Goal: Use online tool/utility

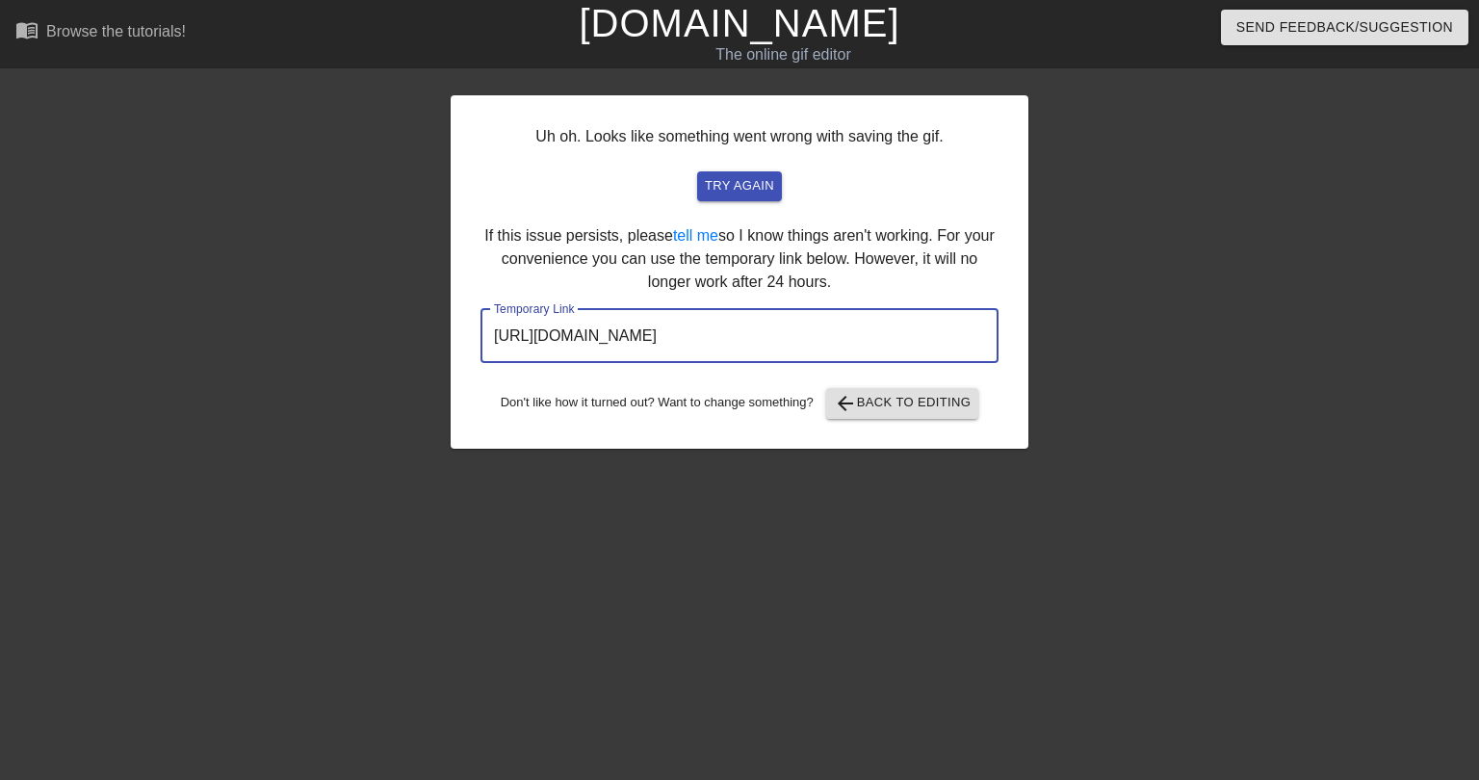
scroll to position [0, 14]
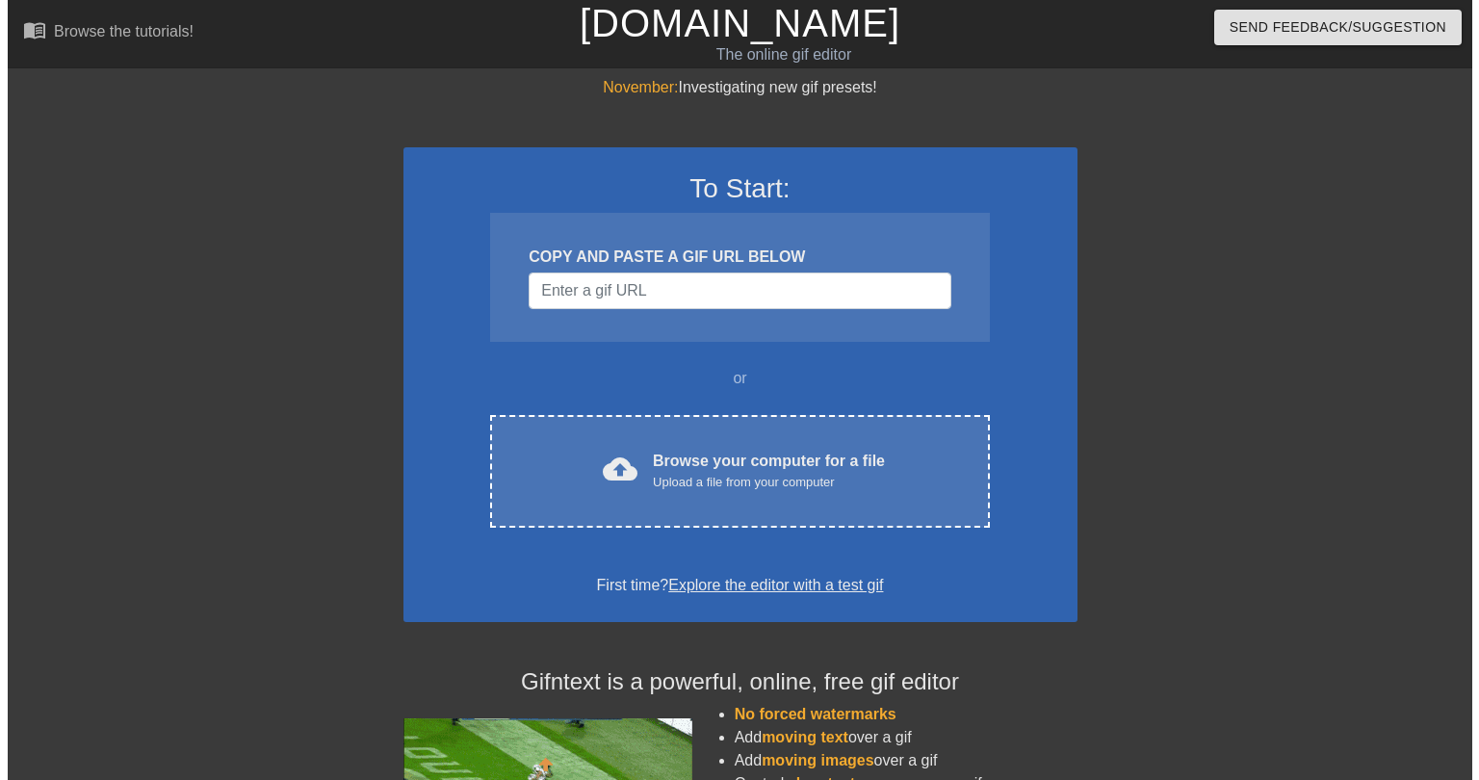
scroll to position [0, 14]
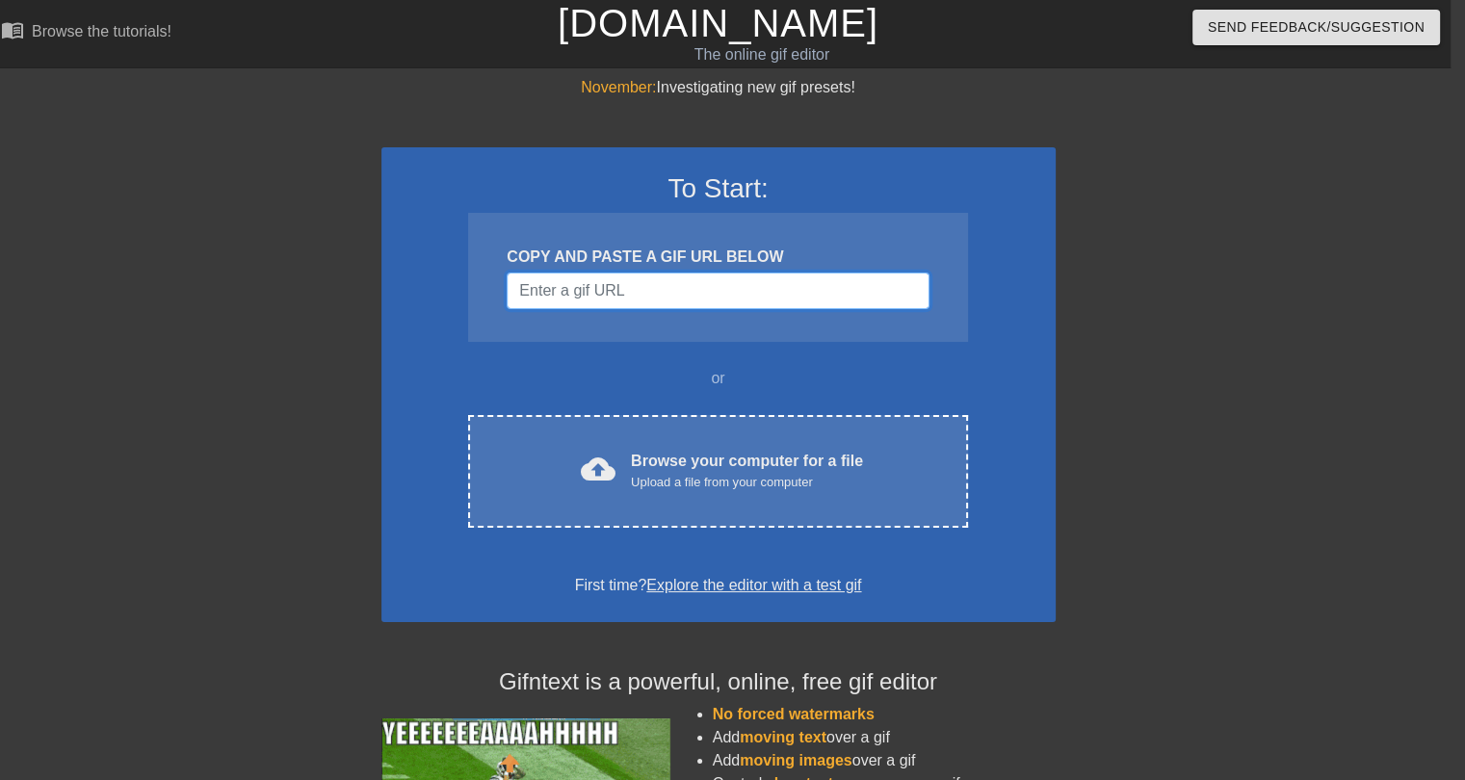
click at [593, 293] on input "Username" at bounding box center [718, 291] width 422 height 37
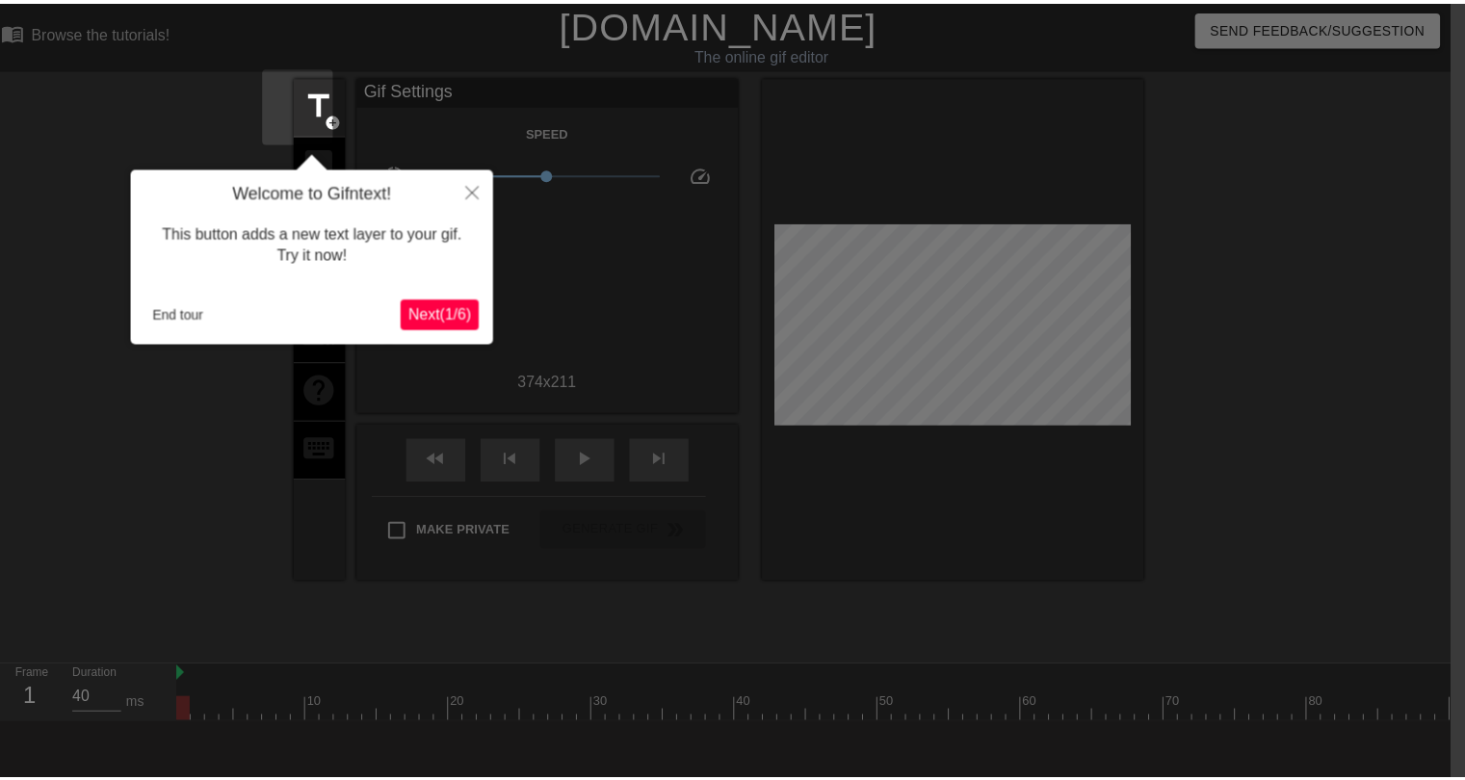
scroll to position [46, 14]
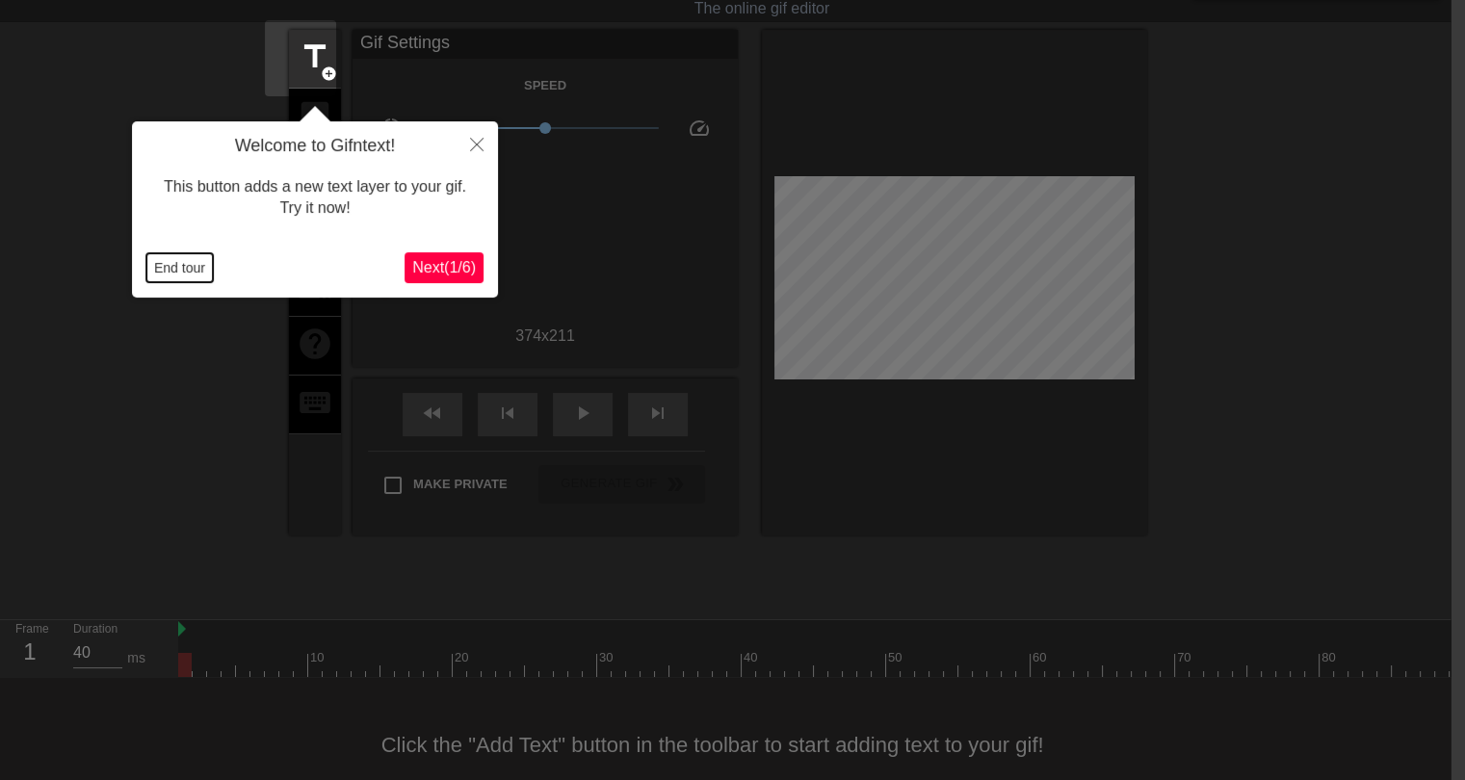
click at [189, 273] on button "End tour" at bounding box center [179, 267] width 66 height 29
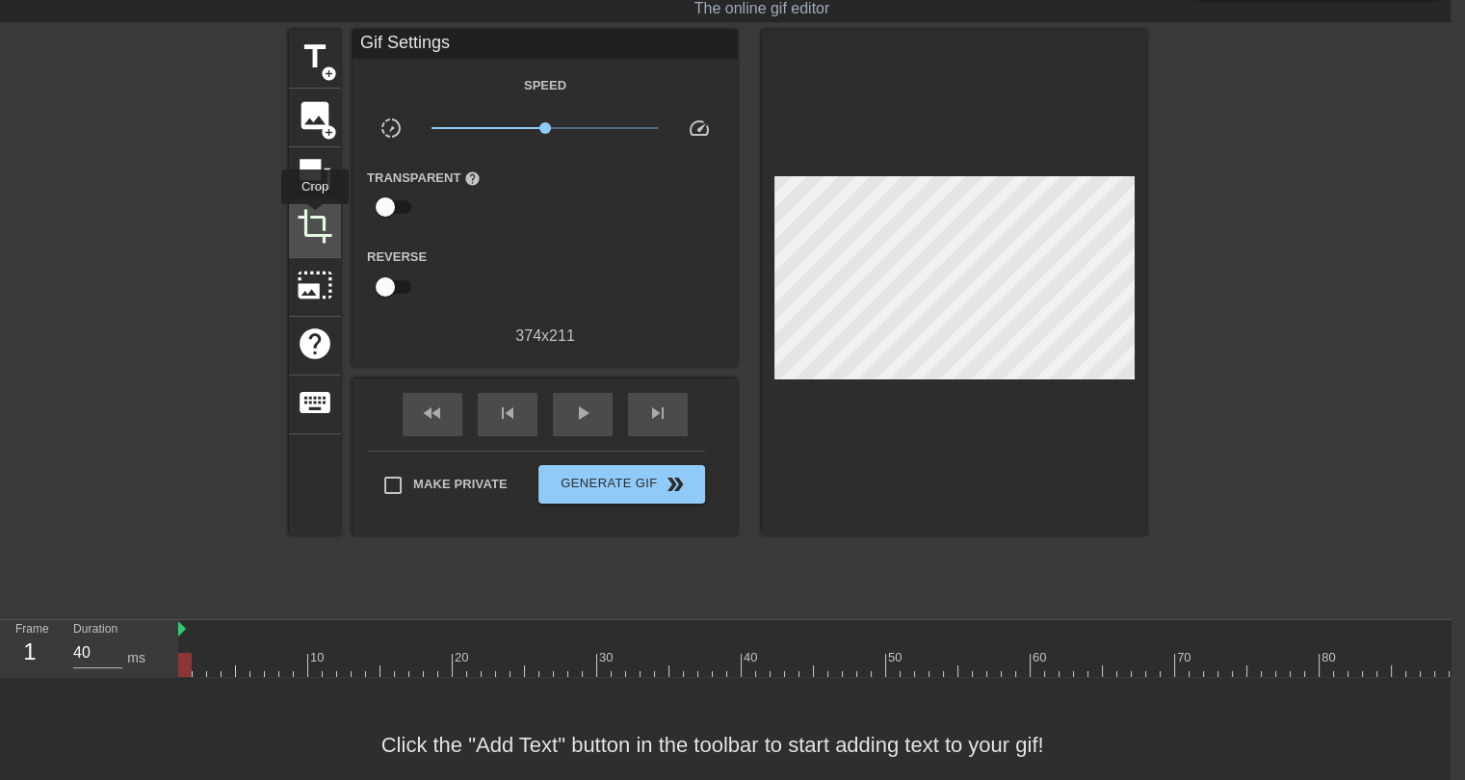
click at [315, 218] on span "crop" at bounding box center [315, 226] width 37 height 37
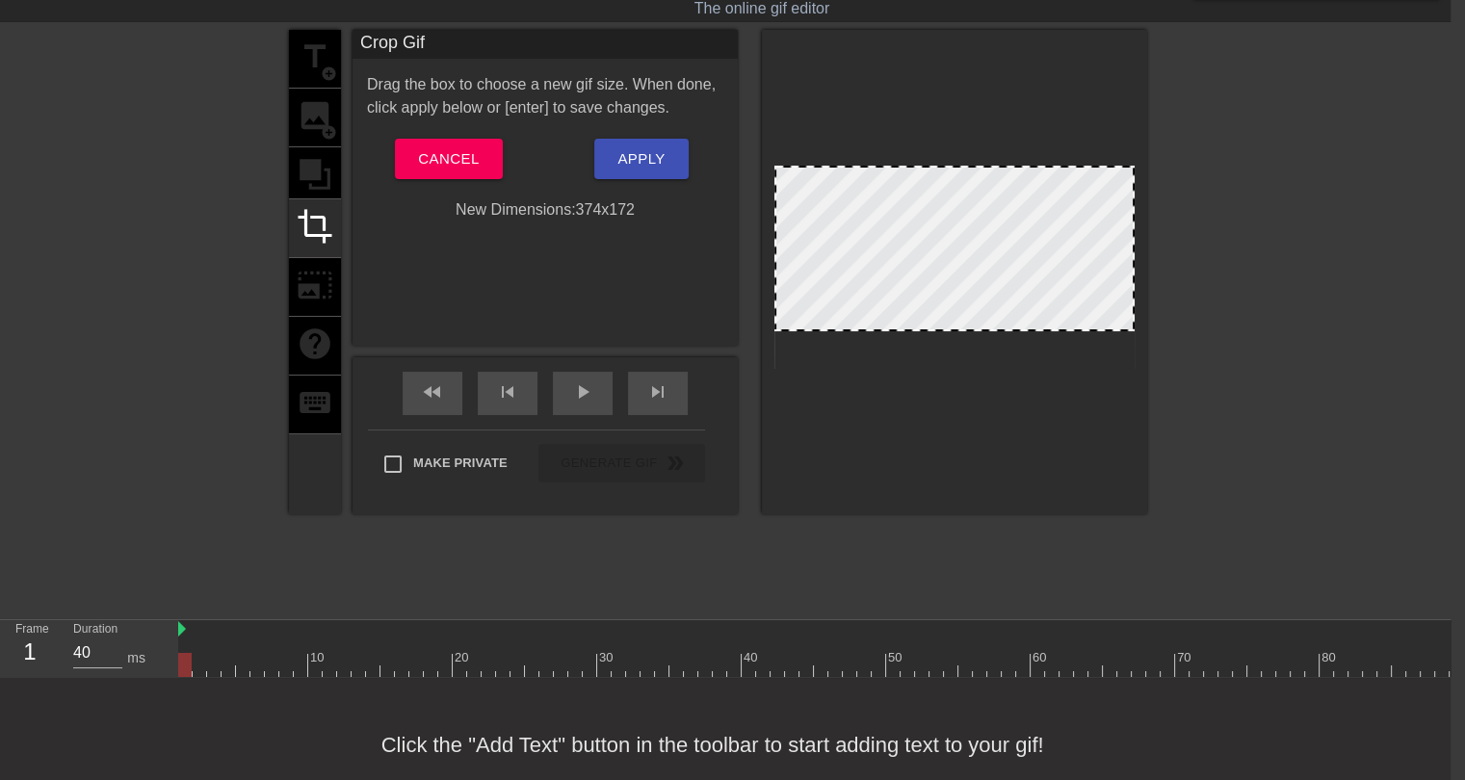
drag, startPoint x: 952, startPoint y: 367, endPoint x: 954, endPoint y: 329, distance: 37.6
click at [954, 329] on div at bounding box center [954, 330] width 356 height 10
click at [832, 660] on div at bounding box center [1175, 665] width 1994 height 24
click at [958, 664] on div at bounding box center [1175, 665] width 1994 height 24
drag, startPoint x: 969, startPoint y: 331, endPoint x: 981, endPoint y: 340, distance: 15.2
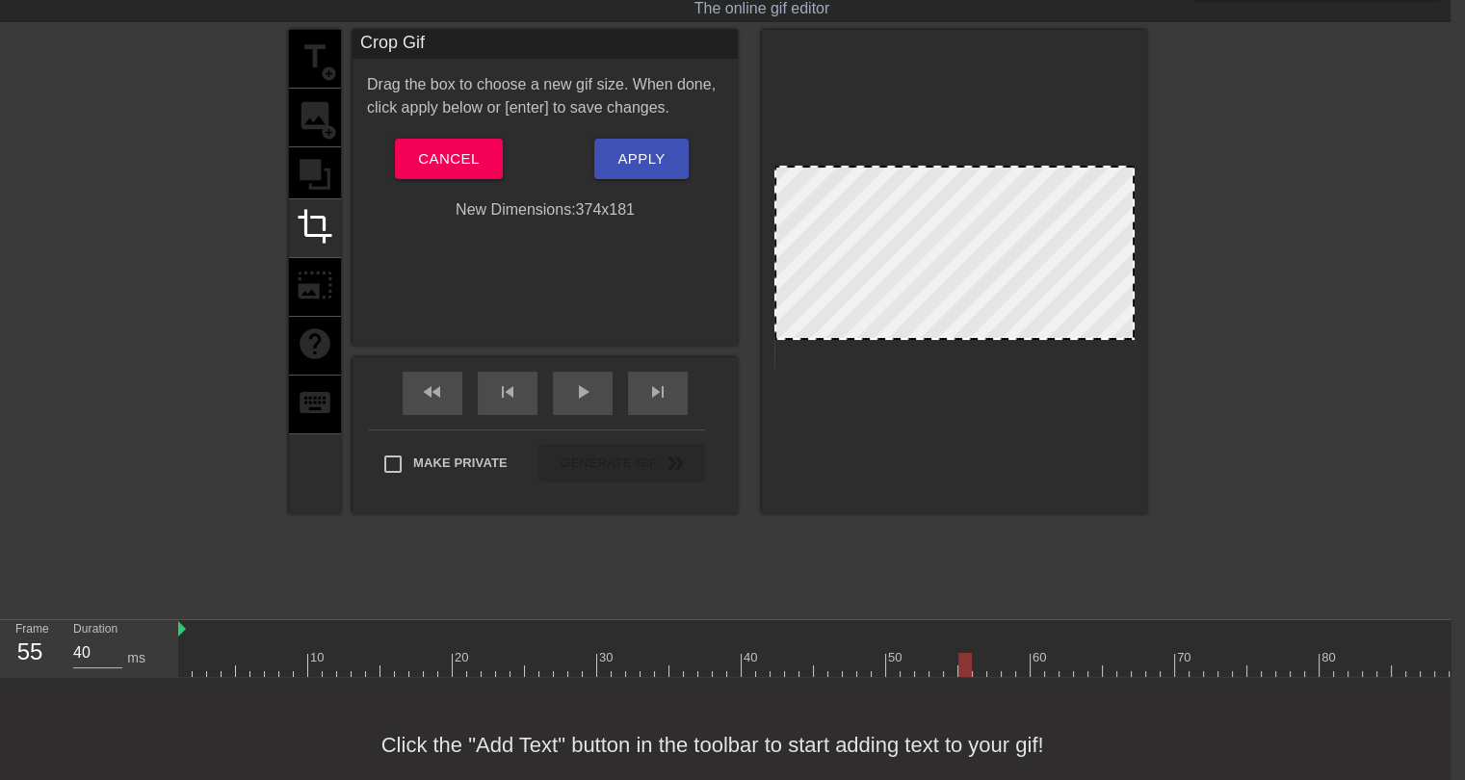
click at [981, 340] on div at bounding box center [954, 338] width 356 height 10
click at [1220, 364] on div at bounding box center [1314, 319] width 289 height 578
